Goal: Check status: Check status

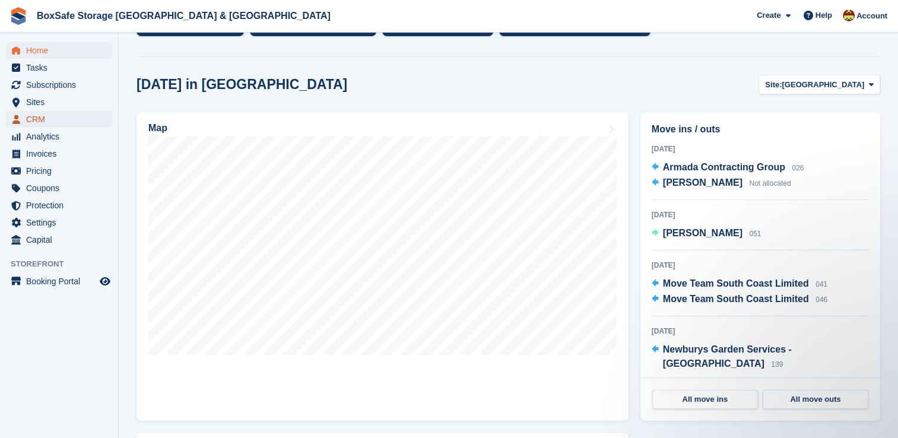
click at [44, 120] on span "CRM" at bounding box center [61, 119] width 71 height 17
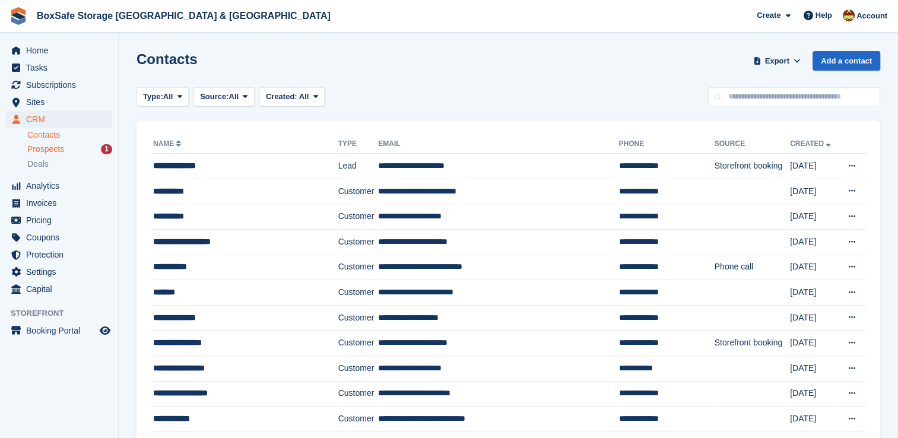
click at [71, 148] on div "Prospects 1" at bounding box center [69, 149] width 85 height 11
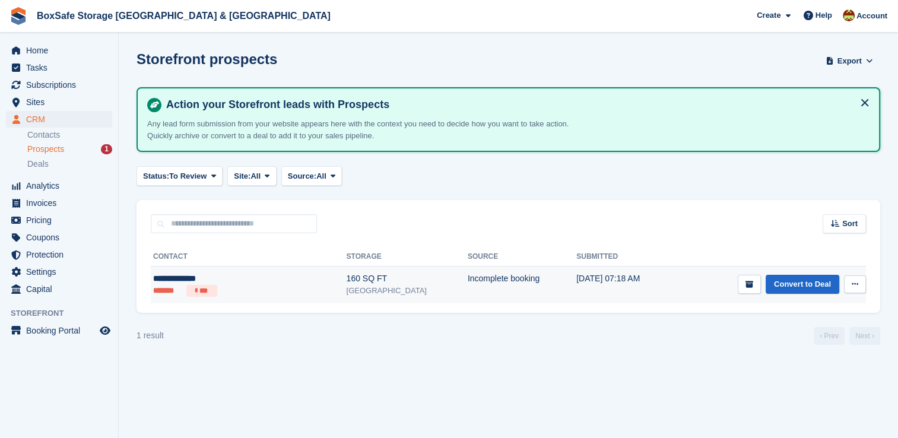
click at [673, 274] on td "Convert to Deal View contact Edit contact Delete prospect" at bounding box center [770, 285] width 194 height 37
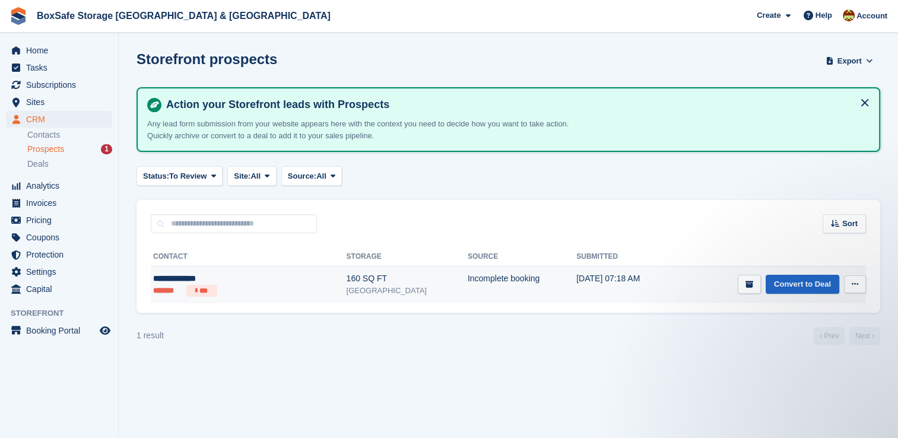
click at [576, 287] on td "07 Oct, 07:18 AM" at bounding box center [624, 285] width 96 height 37
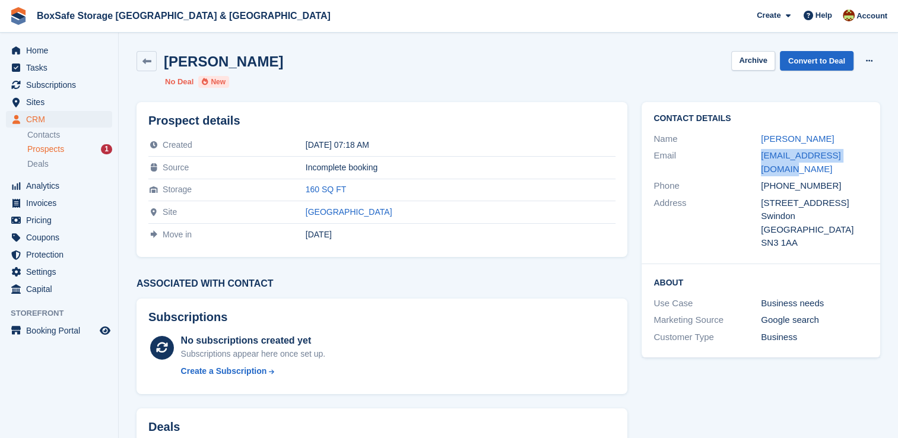
drag, startPoint x: 862, startPoint y: 155, endPoint x: 738, endPoint y: 158, distance: 123.5
click at [738, 158] on div "Email danderson34@live.co.uk" at bounding box center [761, 162] width 215 height 30
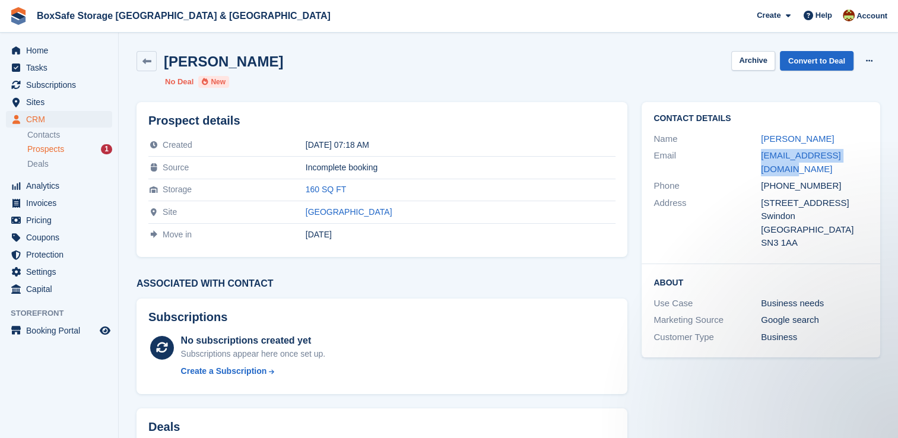
copy div "danderson34@live.co.uk"
click at [33, 53] on span "Home" at bounding box center [61, 50] width 71 height 17
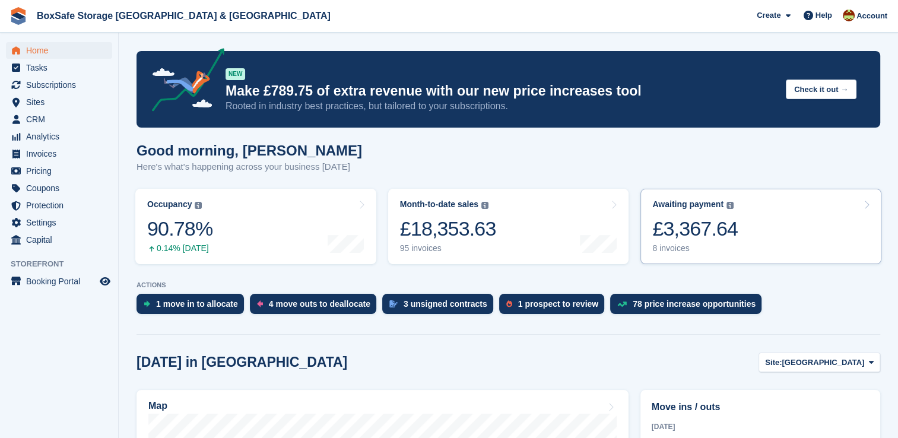
click at [756, 240] on link "Awaiting payment The total outstanding balance on all open invoices. £3,367.64 …" at bounding box center [761, 226] width 241 height 75
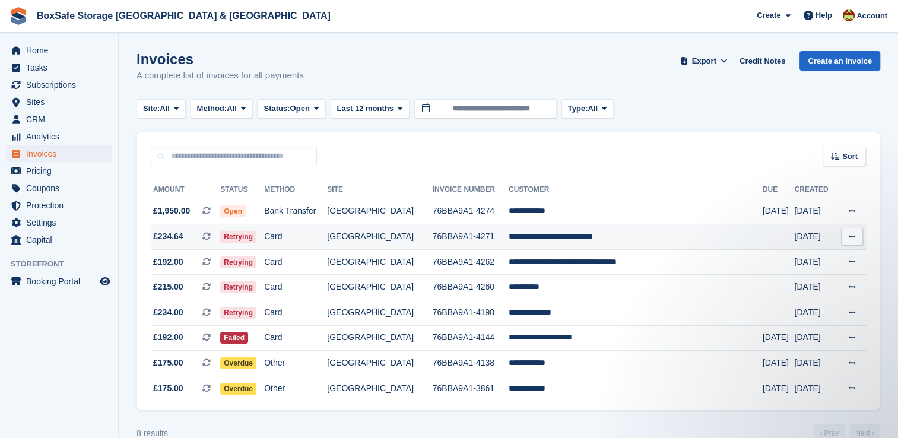
click at [626, 234] on td "**********" at bounding box center [636, 237] width 254 height 26
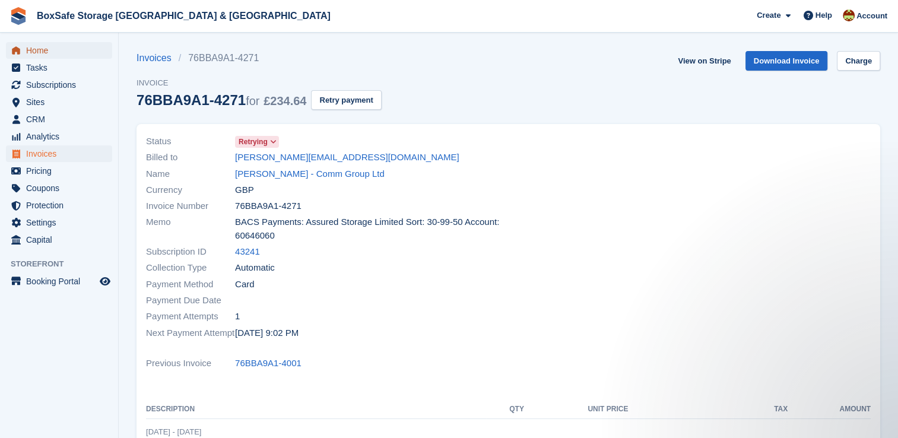
click at [59, 50] on span "Home" at bounding box center [61, 50] width 71 height 17
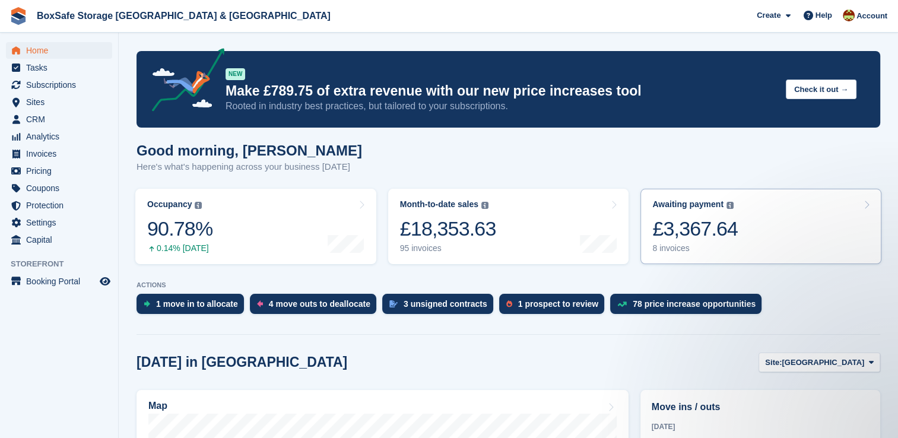
click at [717, 210] on div "Awaiting payment The total outstanding balance on all open invoices. £3,367.64 …" at bounding box center [694, 226] width 85 height 54
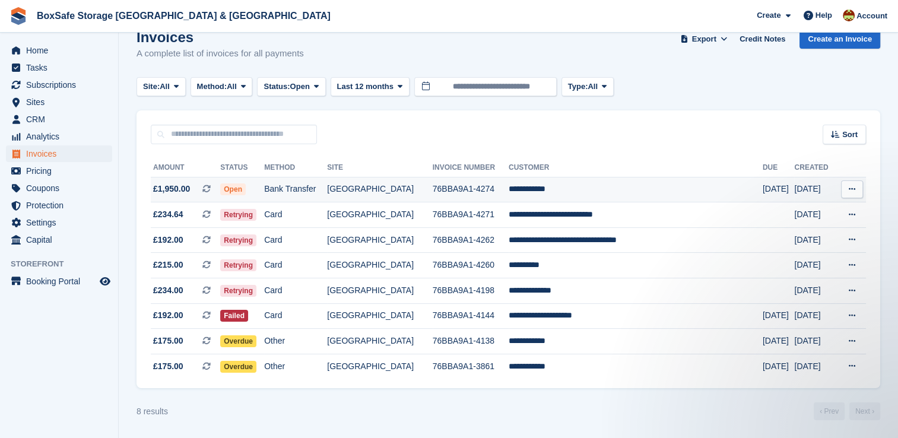
click at [594, 188] on td "**********" at bounding box center [636, 190] width 254 height 26
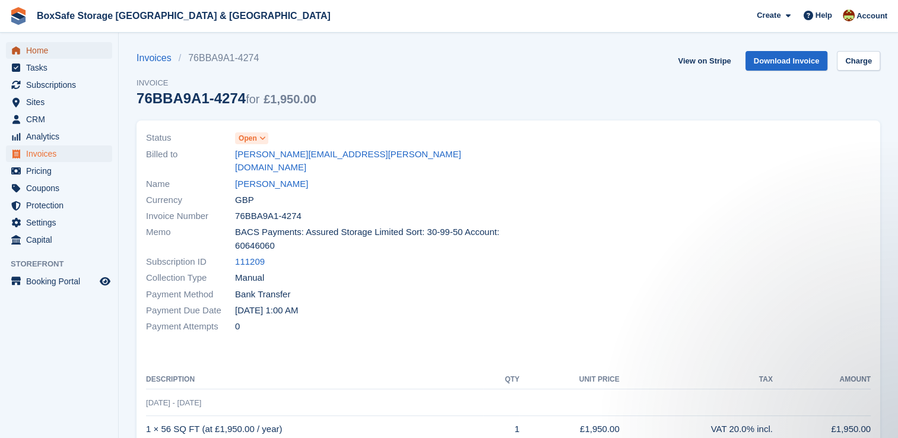
click at [71, 51] on span "Home" at bounding box center [61, 50] width 71 height 17
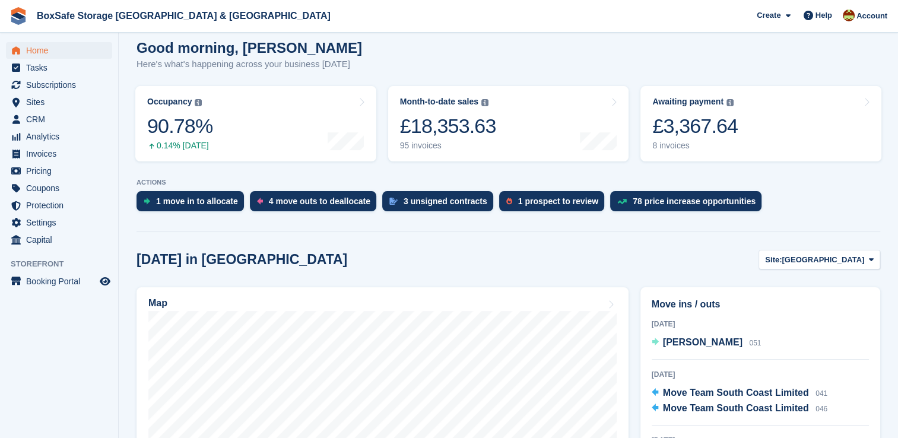
scroll to position [106, 0]
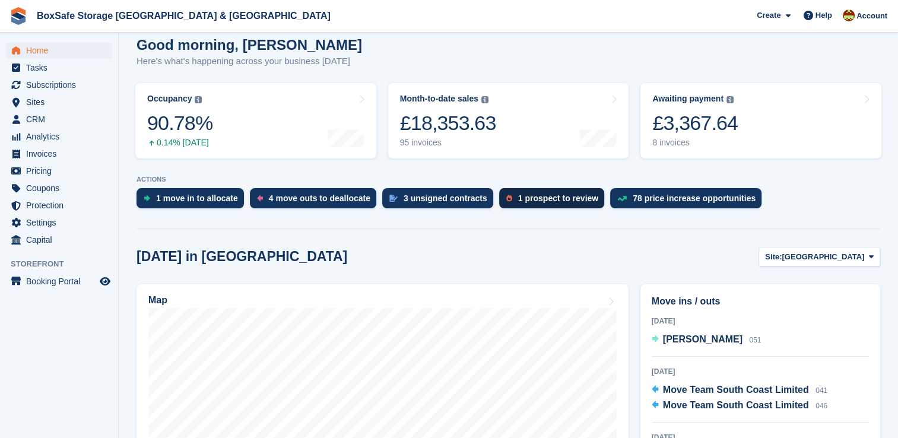
click at [518, 201] on div "1 prospect to review" at bounding box center [558, 198] width 80 height 9
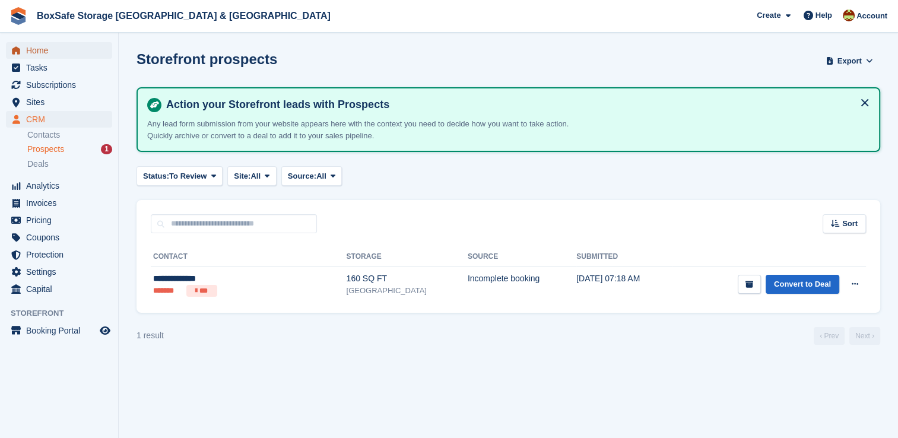
click at [47, 53] on span "Home" at bounding box center [61, 50] width 71 height 17
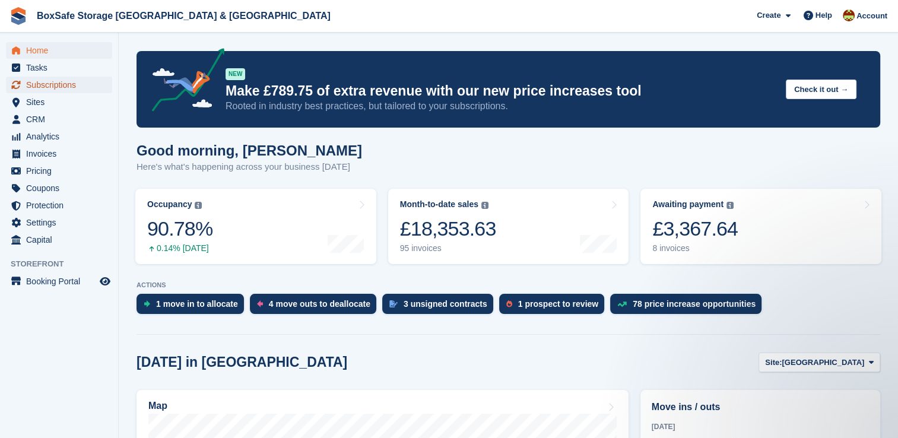
click at [53, 86] on span "Subscriptions" at bounding box center [61, 85] width 71 height 17
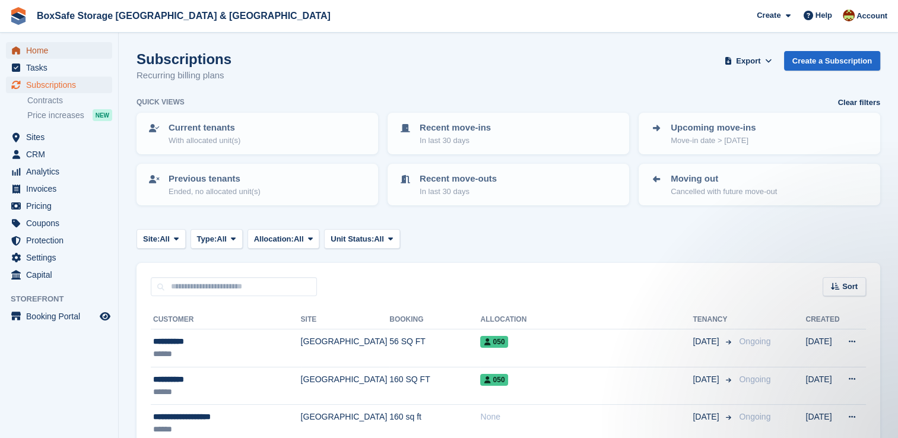
click at [58, 44] on span "Home" at bounding box center [61, 50] width 71 height 17
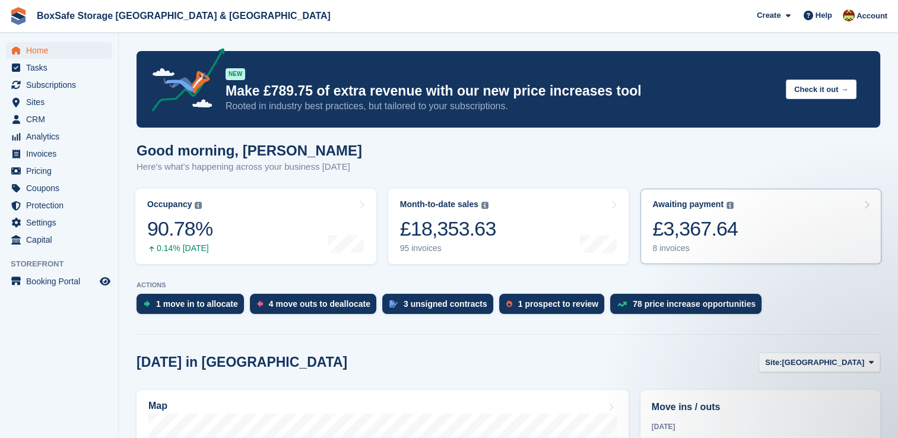
click at [718, 240] on div "£3,367.64" at bounding box center [694, 229] width 85 height 24
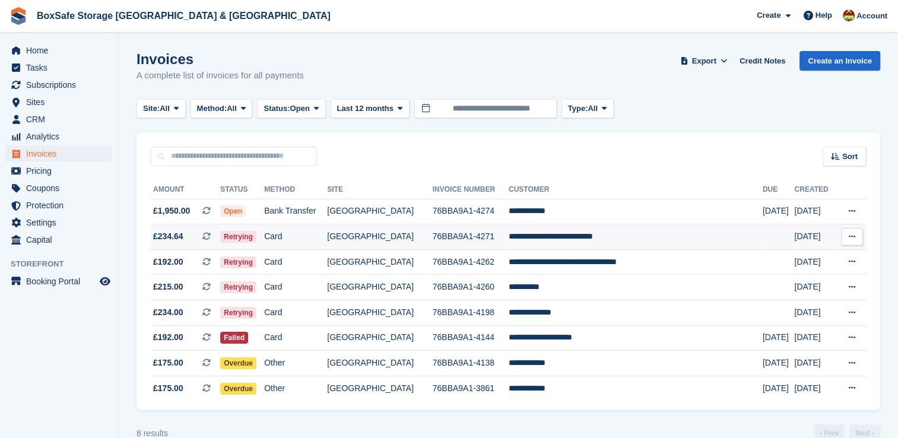
click at [608, 235] on td "**********" at bounding box center [636, 237] width 254 height 26
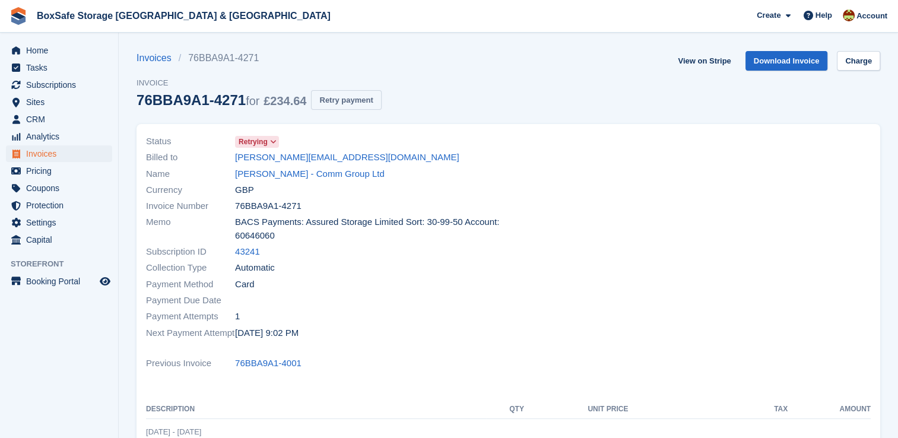
click at [344, 106] on button "Retry payment" at bounding box center [346, 100] width 70 height 20
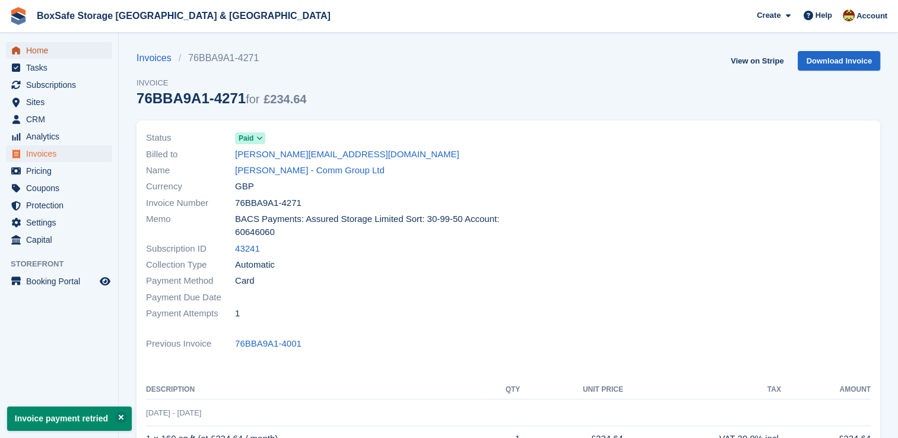
click at [52, 50] on span "Home" at bounding box center [61, 50] width 71 height 17
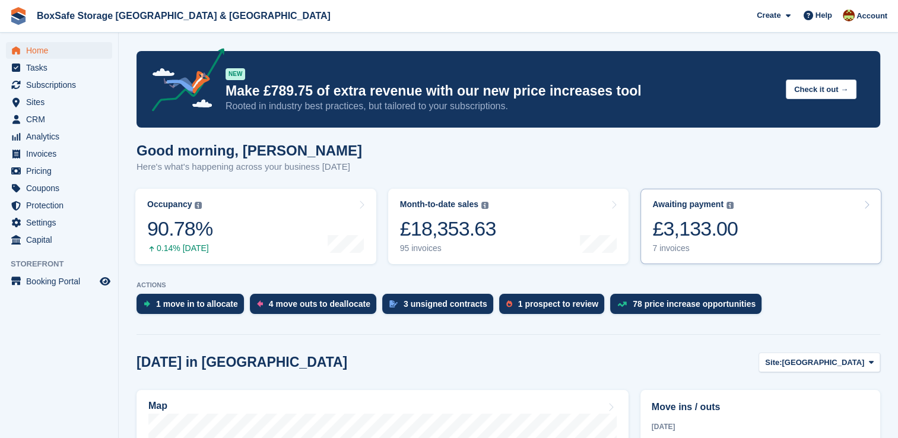
click at [770, 236] on link "Awaiting payment The total outstanding balance on all open invoices. £3,133.00 …" at bounding box center [761, 226] width 241 height 75
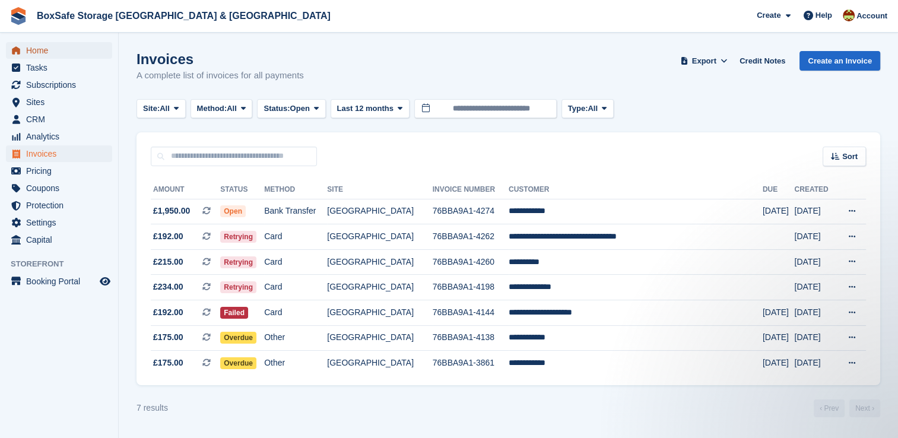
click at [56, 58] on span "Home" at bounding box center [61, 50] width 71 height 17
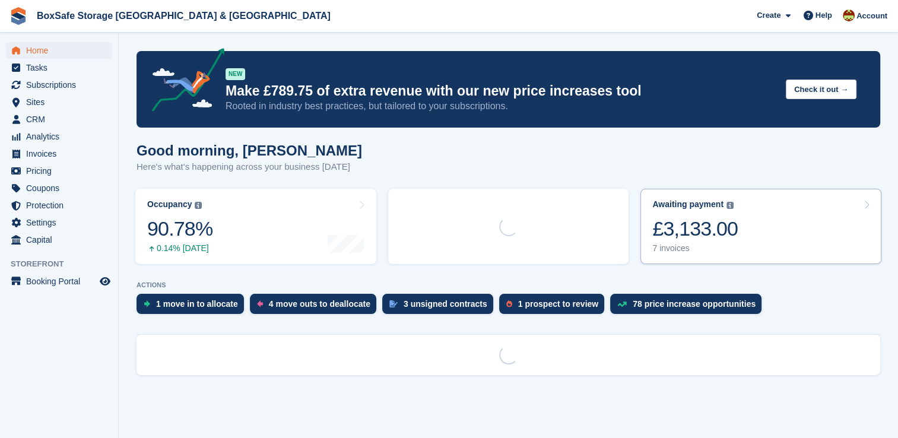
click at [775, 234] on link "Awaiting payment The total outstanding balance on all open invoices. £3,133.00 …" at bounding box center [761, 226] width 241 height 75
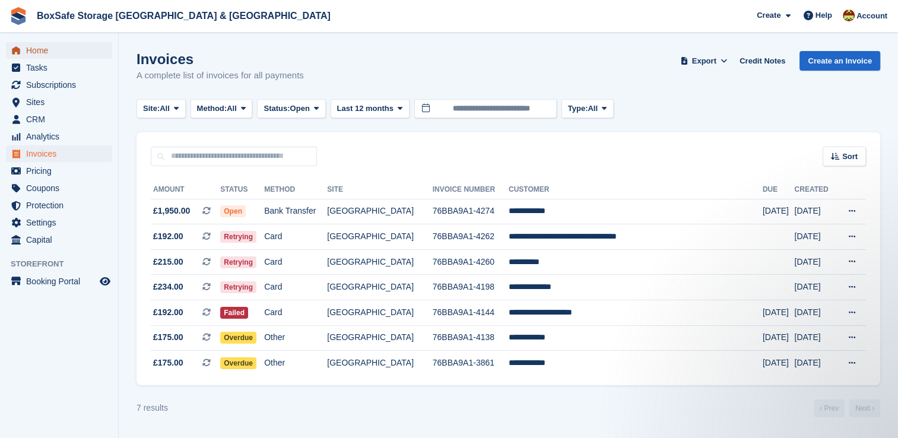
click at [50, 53] on span "Home" at bounding box center [61, 50] width 71 height 17
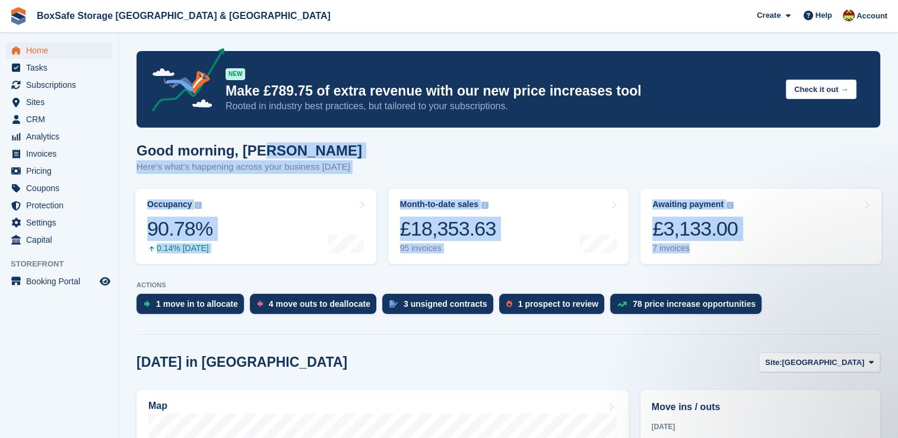
drag, startPoint x: 898, startPoint y: 138, endPoint x: 909, endPoint y: 204, distance: 67.4
click at [898, 204] on html "BoxSafe Storage [GEOGRAPHIC_DATA] & [GEOGRAPHIC_DATA] Create Subscription Invoi…" at bounding box center [449, 219] width 898 height 438
drag, startPoint x: 909, startPoint y: 204, endPoint x: 809, endPoint y: 207, distance: 99.8
click at [809, 207] on link "Awaiting payment The total outstanding balance on all open invoices. £3,133.00 …" at bounding box center [761, 226] width 241 height 75
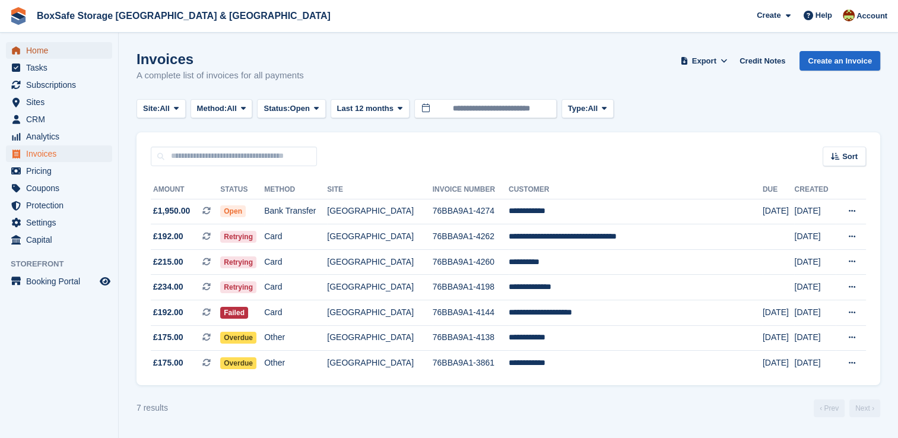
click at [62, 56] on span "Home" at bounding box center [61, 50] width 71 height 17
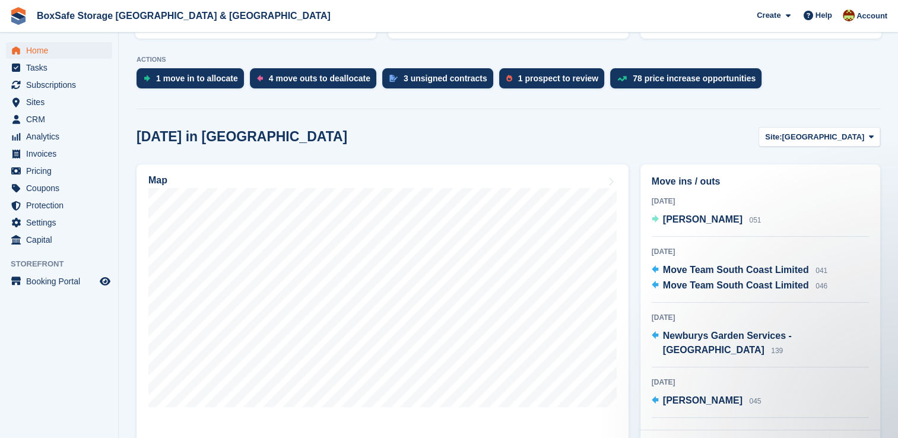
scroll to position [342, 0]
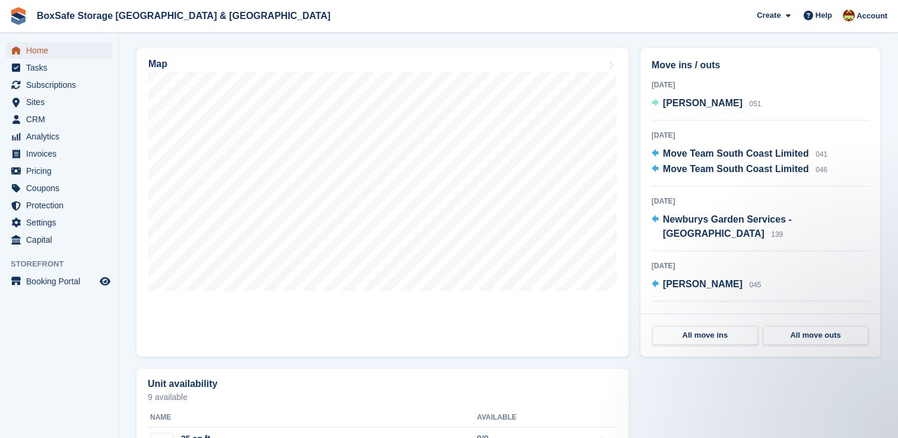
click at [61, 53] on span "Home" at bounding box center [61, 50] width 71 height 17
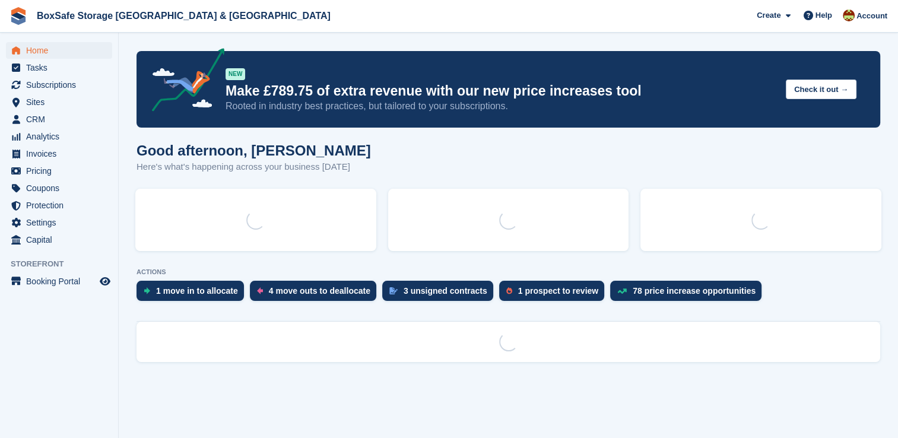
scroll to position [0, 0]
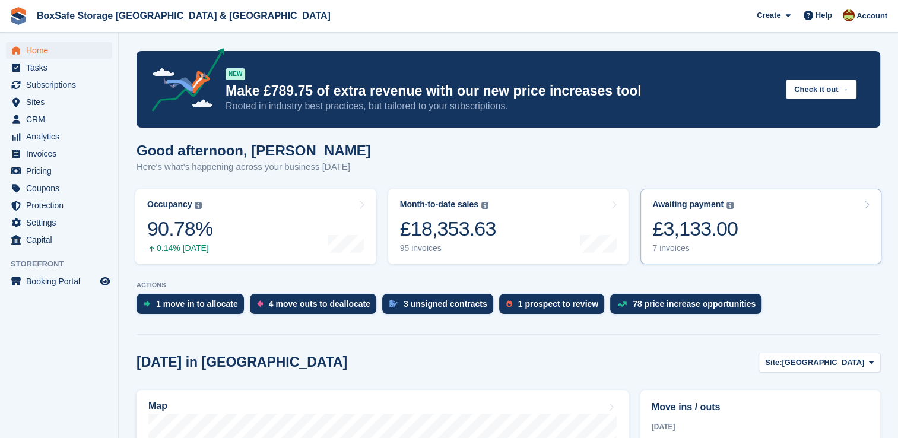
click at [748, 227] on link "Awaiting payment The total outstanding balance on all open invoices. £3,133.00 …" at bounding box center [761, 226] width 241 height 75
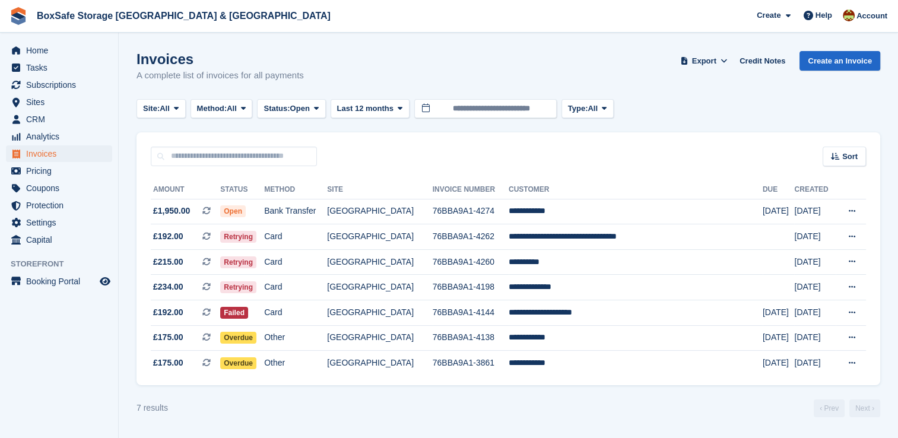
click at [624, 265] on td "**********" at bounding box center [636, 262] width 254 height 26
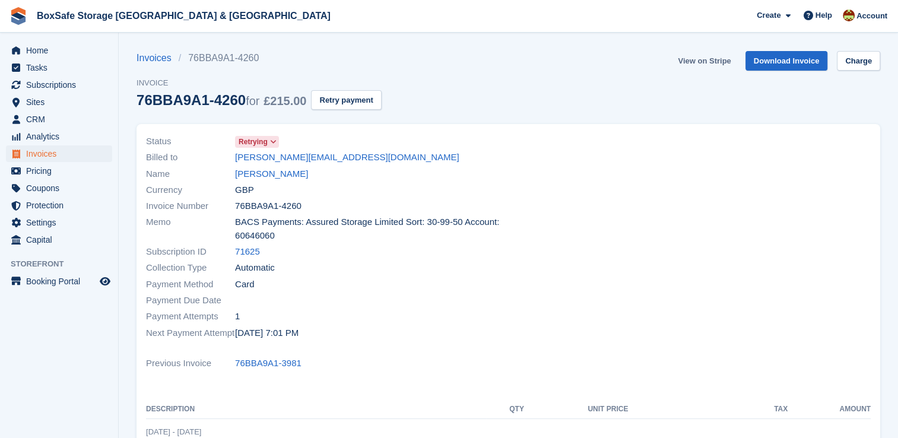
click at [718, 58] on link "View on Stripe" at bounding box center [704, 61] width 62 height 20
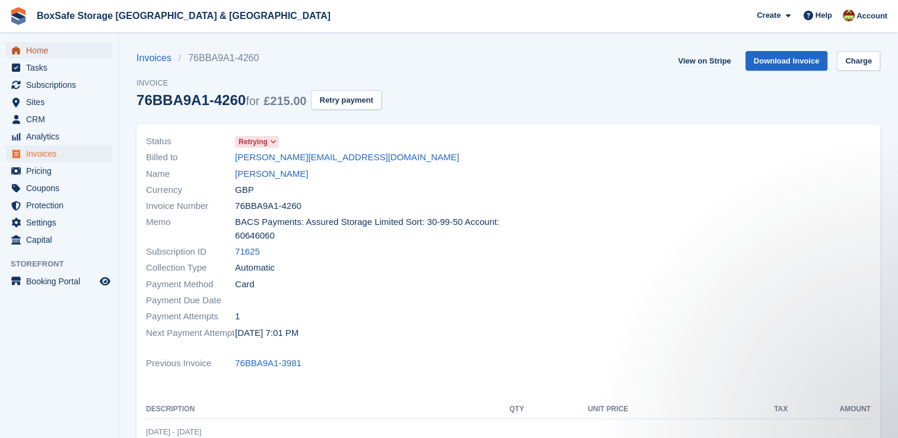
click at [52, 42] on span "Home" at bounding box center [61, 50] width 71 height 17
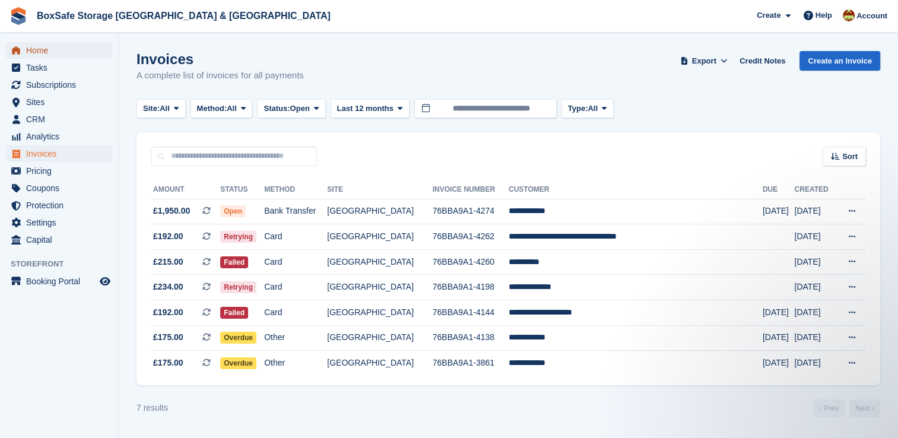
click at [43, 49] on span "Home" at bounding box center [61, 50] width 71 height 17
